Goal: Information Seeking & Learning: Learn about a topic

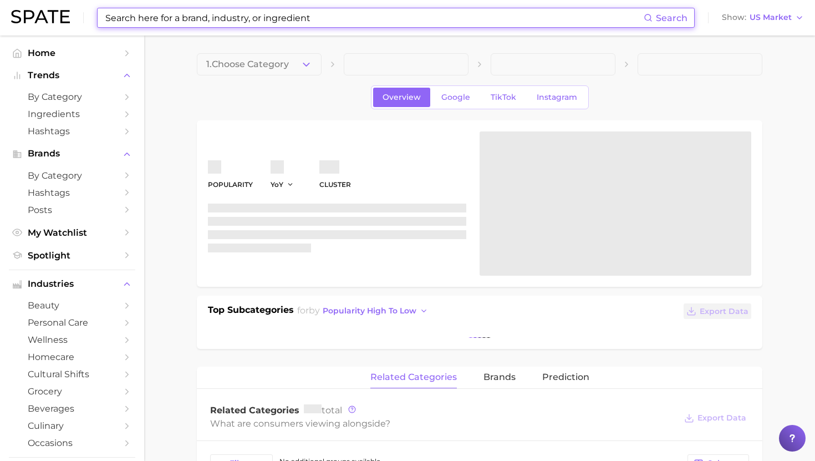
click at [233, 22] on input at bounding box center [373, 17] width 539 height 19
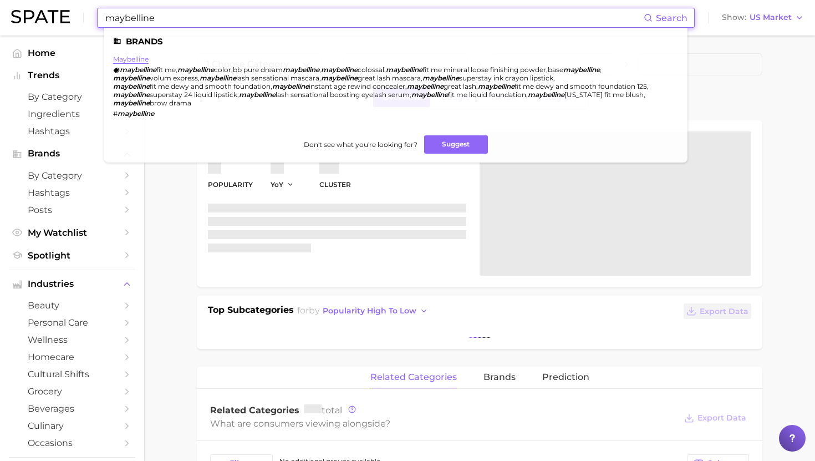
type input "maybelline"
click at [130, 58] on link "maybelline" at bounding box center [130, 59] width 35 height 8
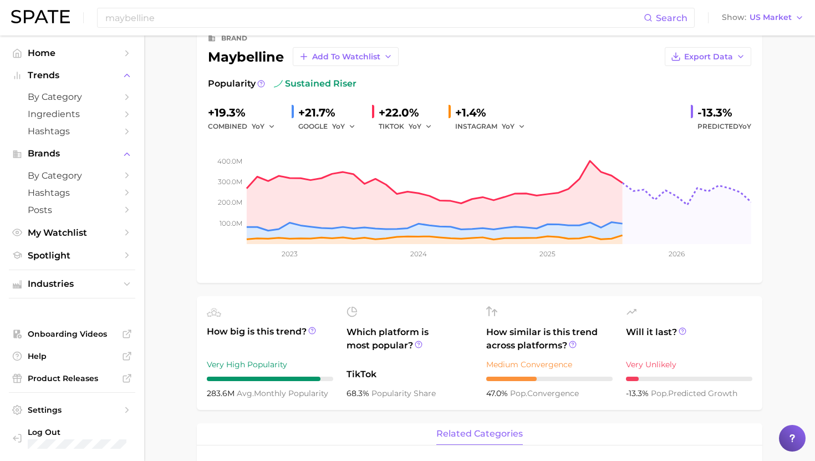
scroll to position [69, 0]
